Goal: Information Seeking & Learning: Learn about a topic

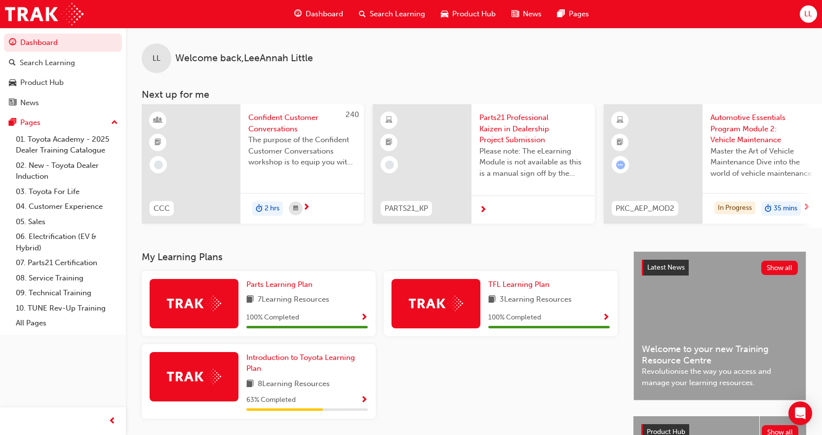
click at [285, 311] on div "Parts Learning Plan 7 Learning Resources 100 % Completed" at bounding box center [306, 303] width 121 height 49
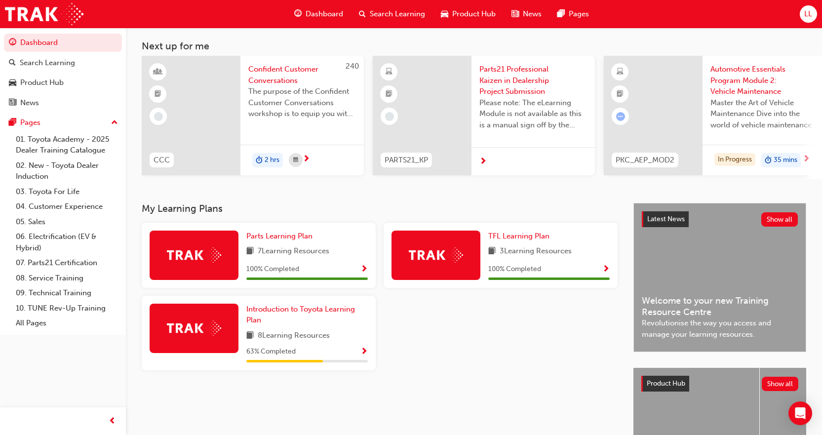
scroll to position [82, 0]
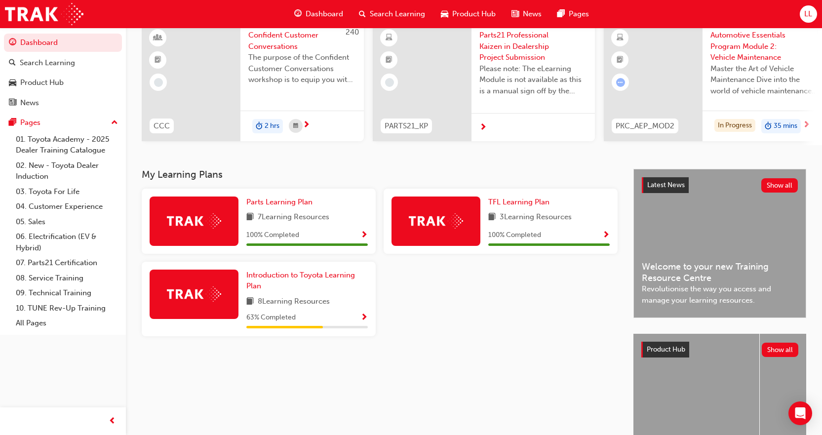
click at [465, 307] on div at bounding box center [501, 303] width 242 height 82
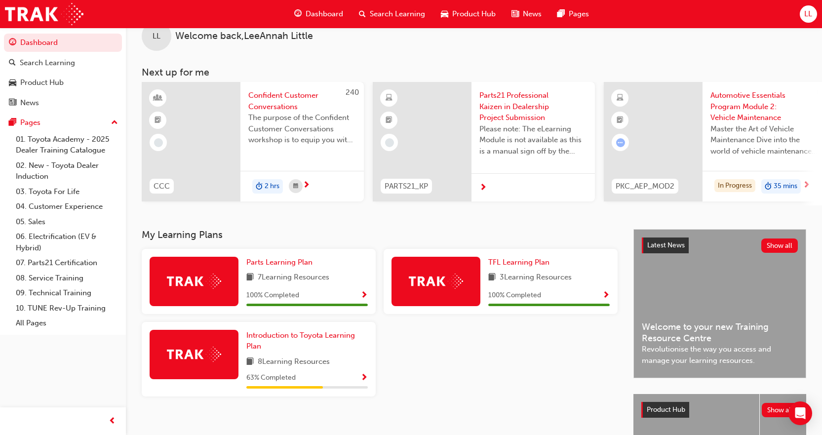
scroll to position [0, 0]
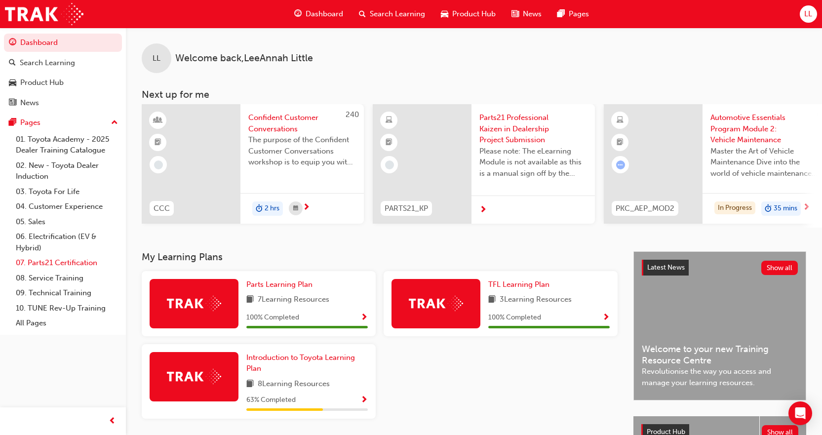
click at [73, 264] on link "07. Parts21 Certification" at bounding box center [67, 262] width 110 height 15
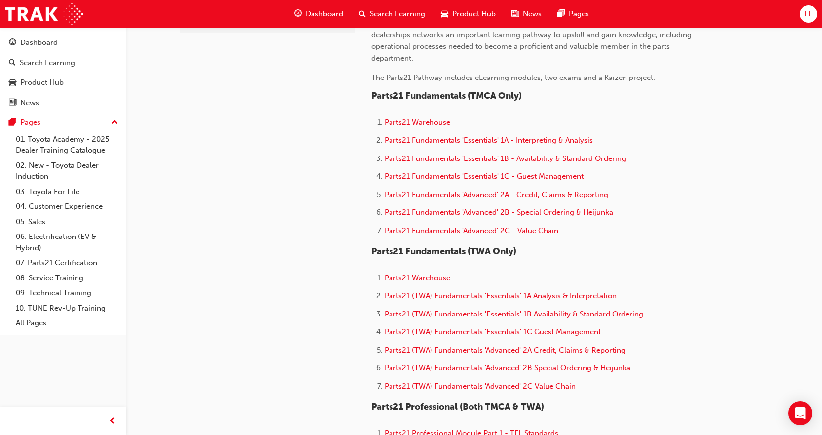
scroll to position [329, 0]
